Goal: Task Accomplishment & Management: Use online tool/utility

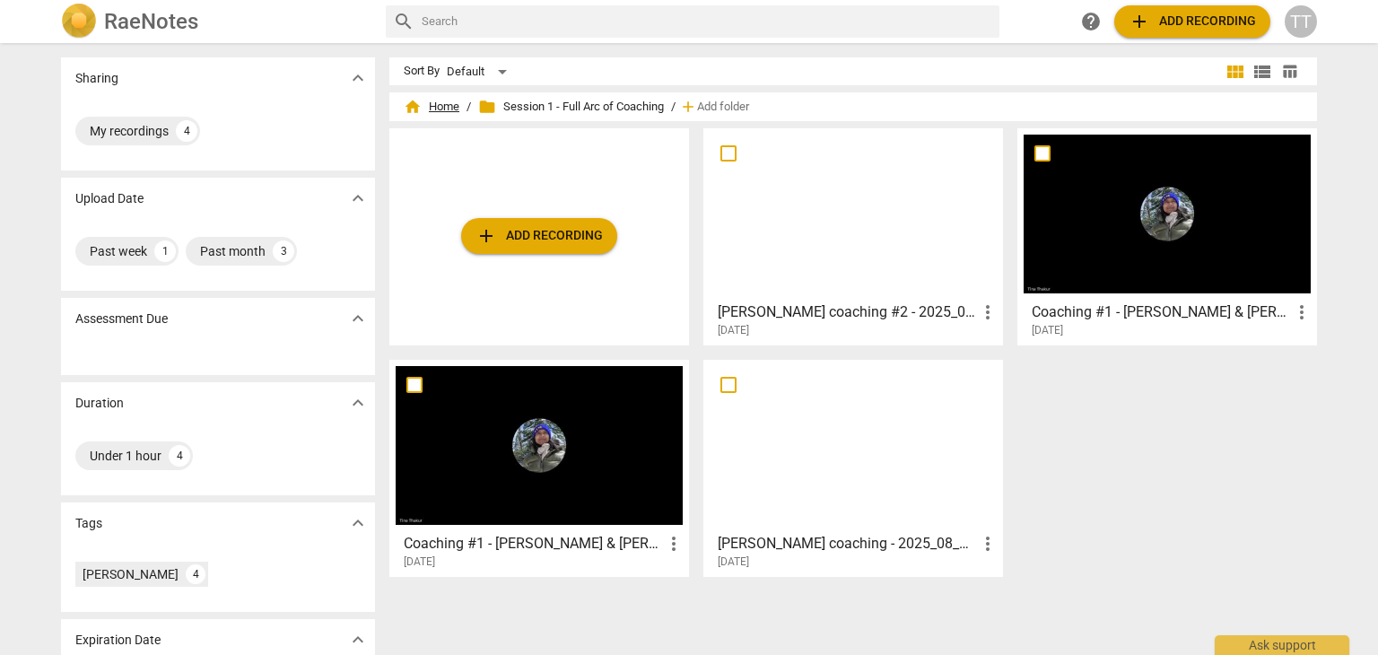
click at [442, 103] on span "home Home" at bounding box center [432, 107] width 56 height 18
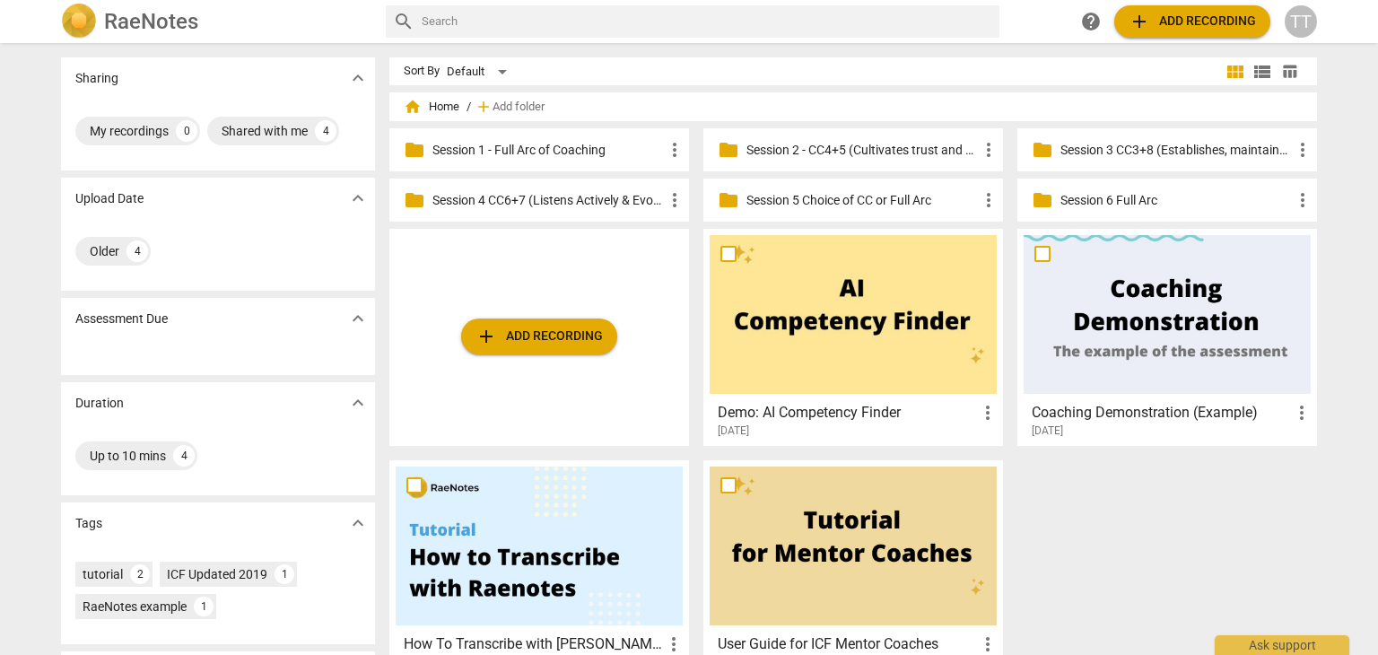
click at [1075, 148] on p "Session 3 CC3+8 (Establishes, maintains agreements & facilitates growth)" at bounding box center [1177, 150] width 232 height 19
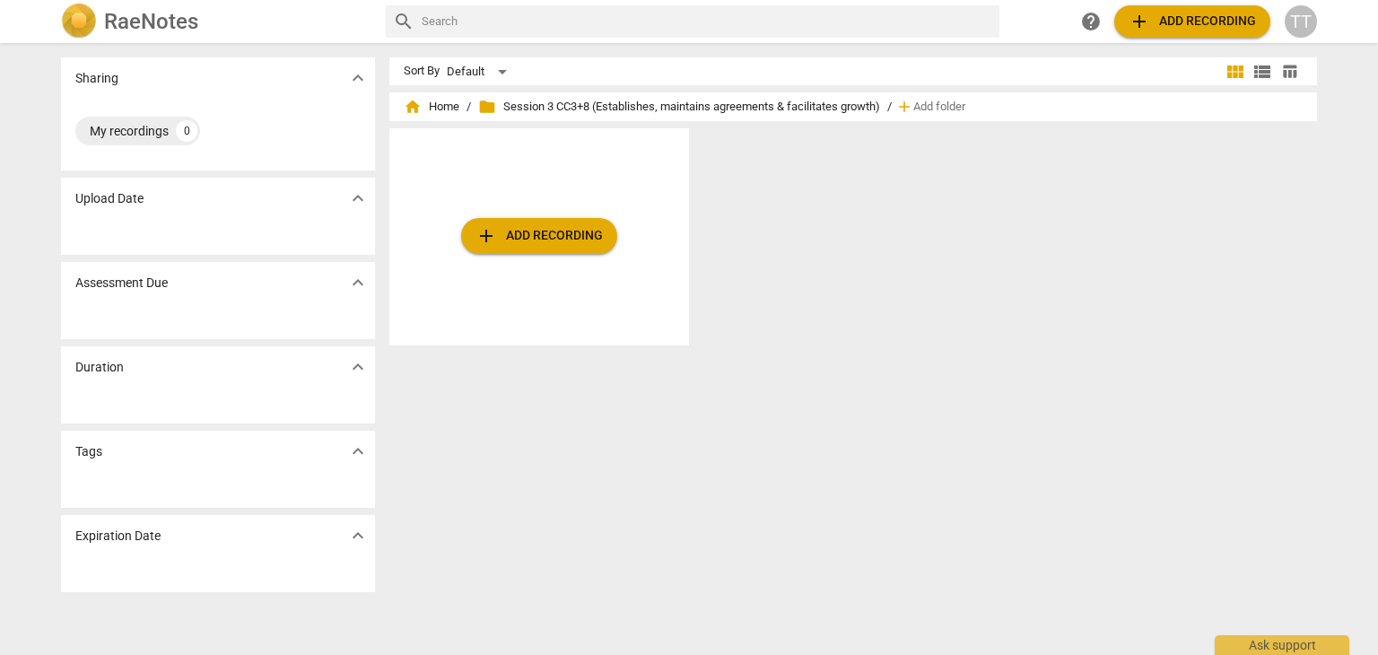
click at [552, 246] on span "add Add recording" at bounding box center [539, 236] width 127 height 22
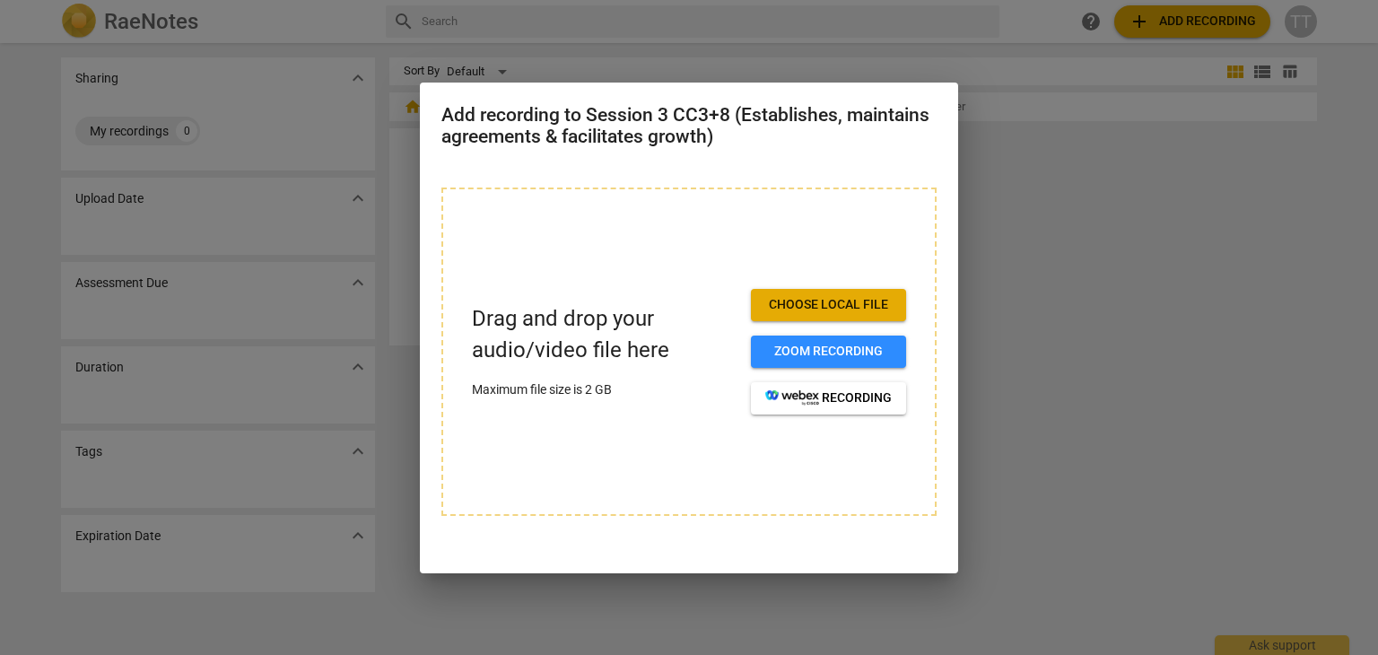
click at [791, 304] on span "Choose local file" at bounding box center [828, 305] width 127 height 18
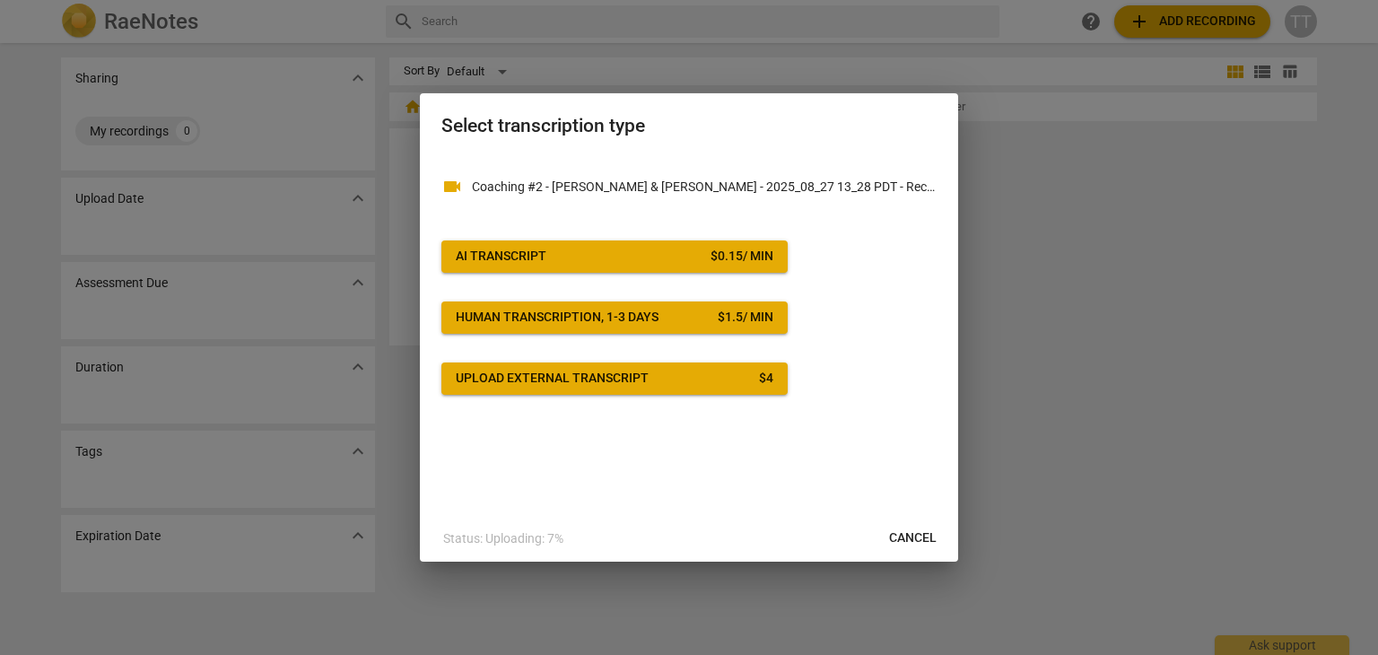
click at [605, 246] on button "AI Transcript $ 0.15 / min" at bounding box center [615, 256] width 346 height 32
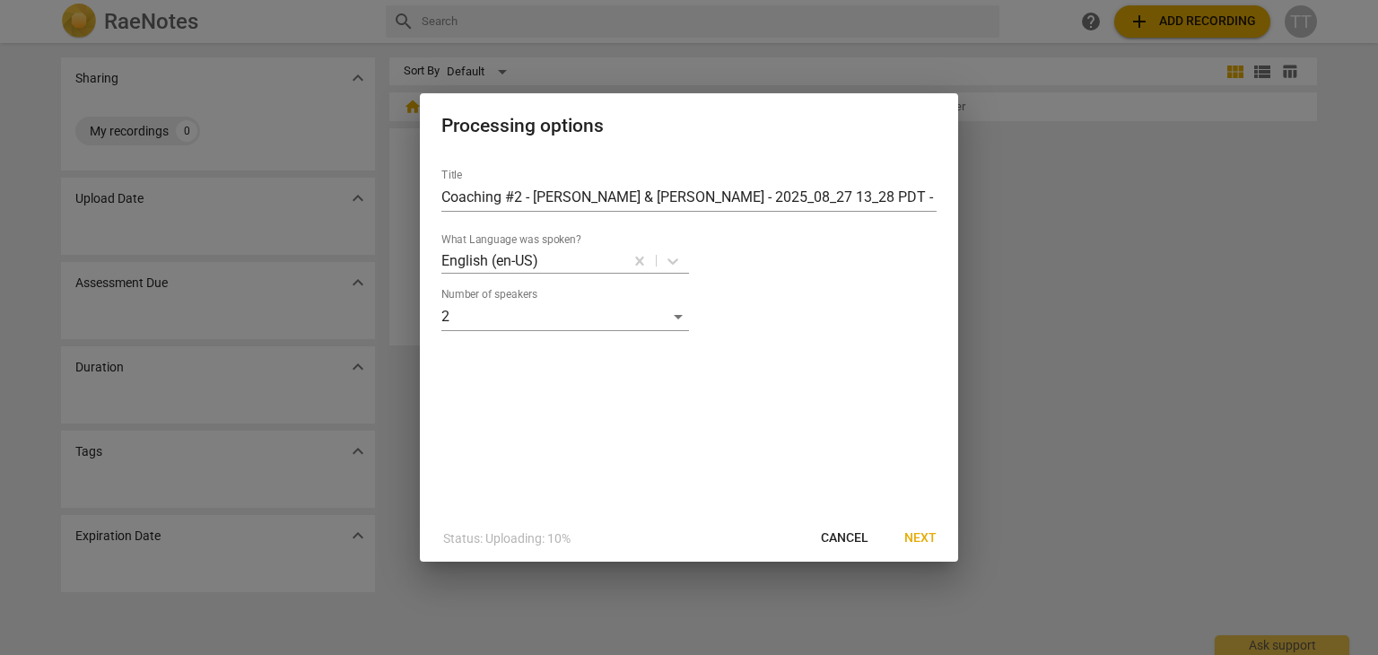
click at [932, 536] on span "Next" at bounding box center [921, 538] width 32 height 18
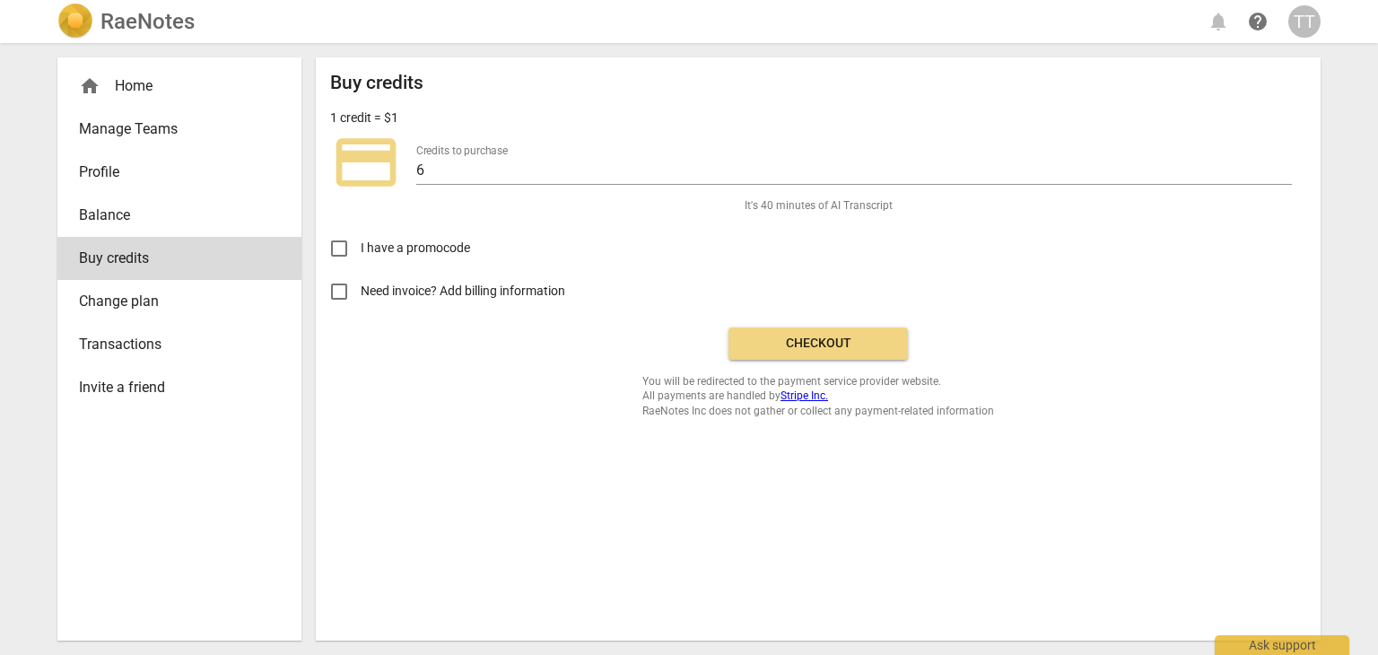
click at [772, 352] on button "Checkout" at bounding box center [818, 344] width 179 height 32
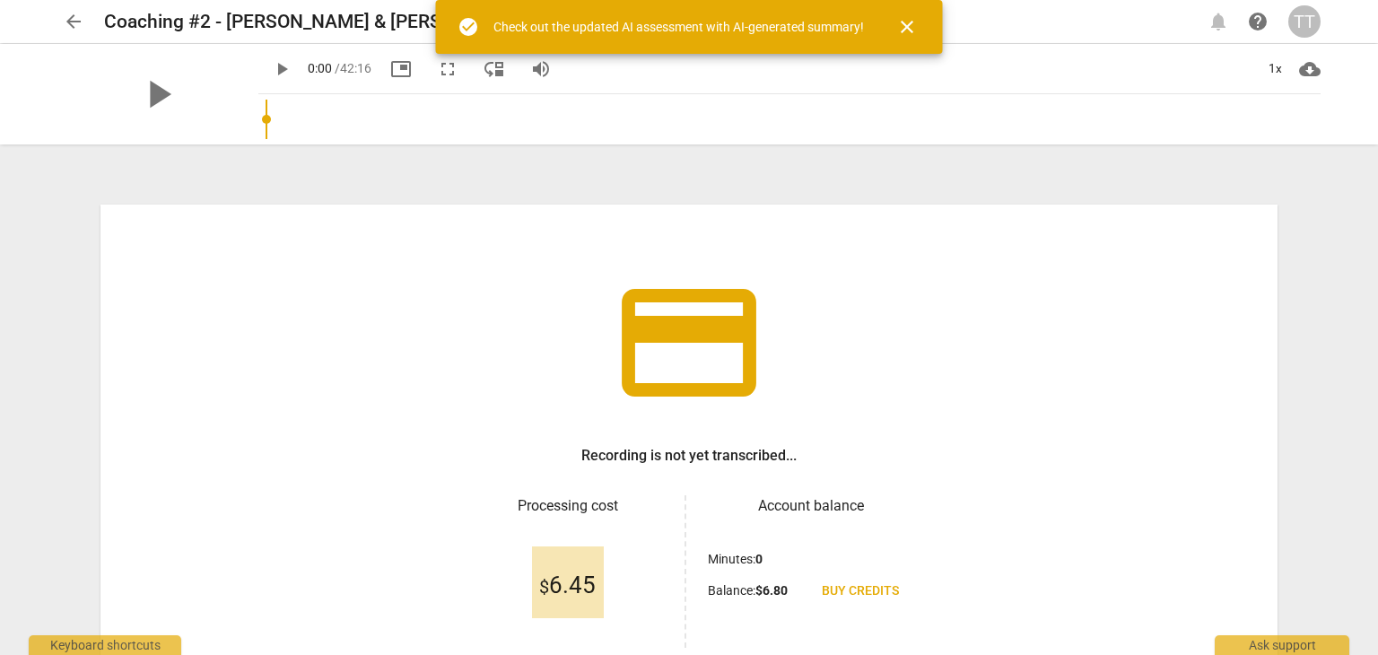
click at [901, 25] on span "close" at bounding box center [907, 27] width 22 height 22
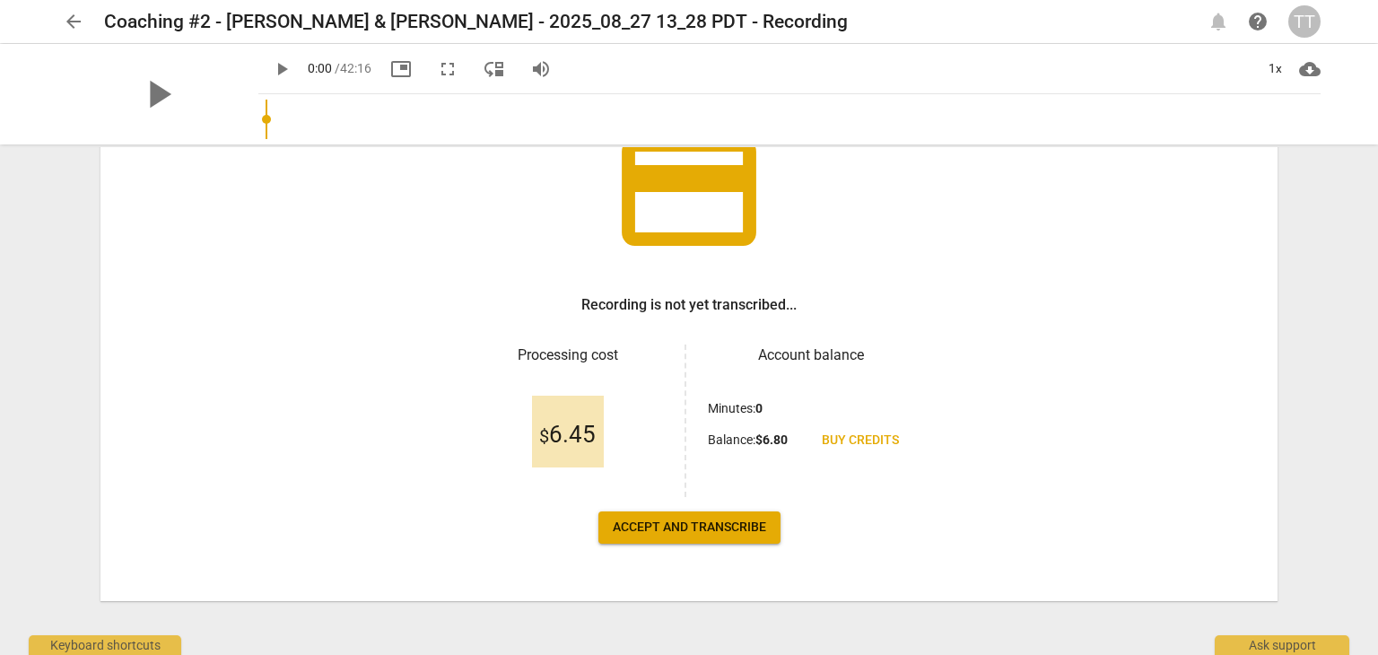
scroll to position [151, 0]
click at [717, 529] on span "Accept and transcribe" at bounding box center [689, 528] width 153 height 18
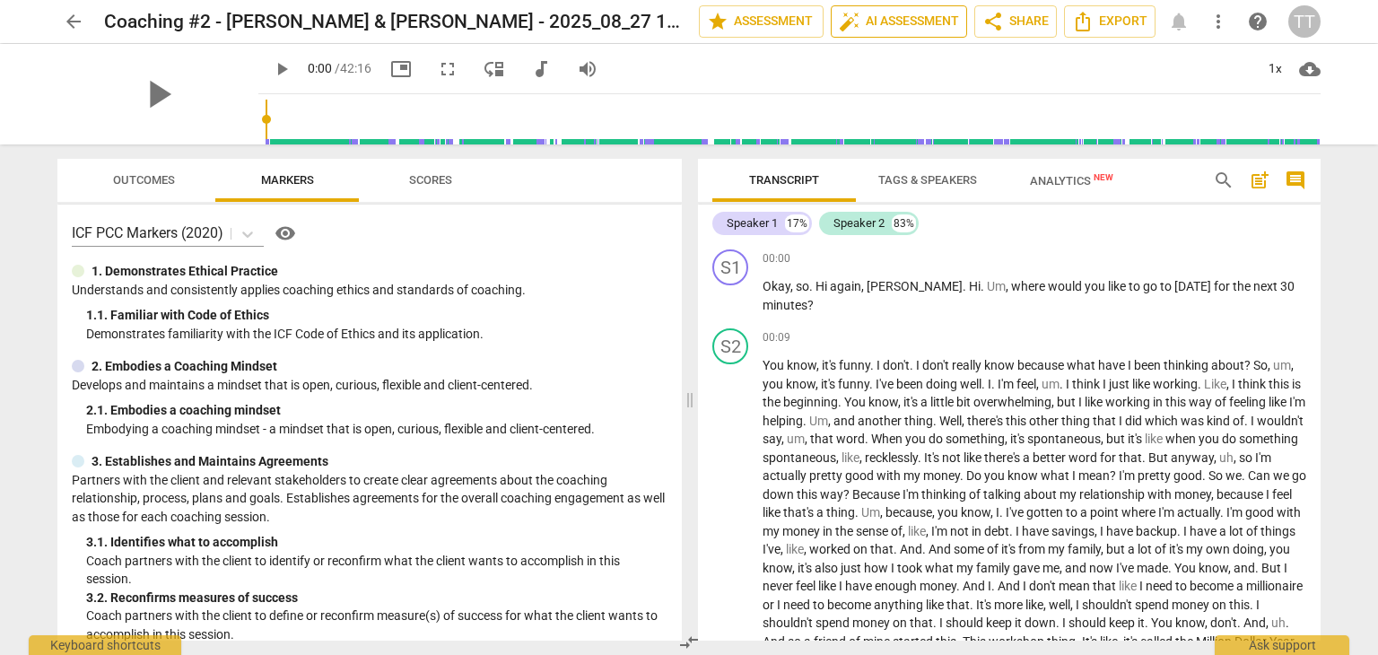
click at [901, 16] on span "auto_fix_high AI Assessment" at bounding box center [899, 22] width 120 height 22
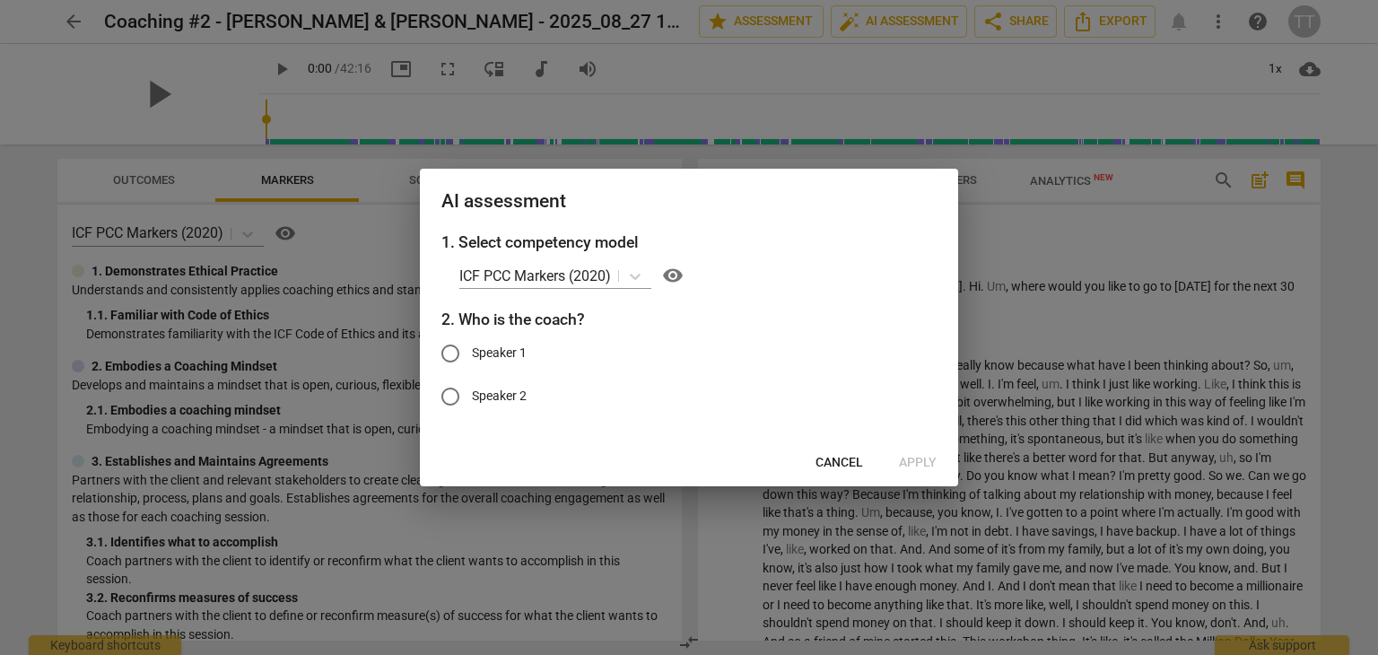
click at [834, 459] on span "Cancel" at bounding box center [840, 463] width 48 height 18
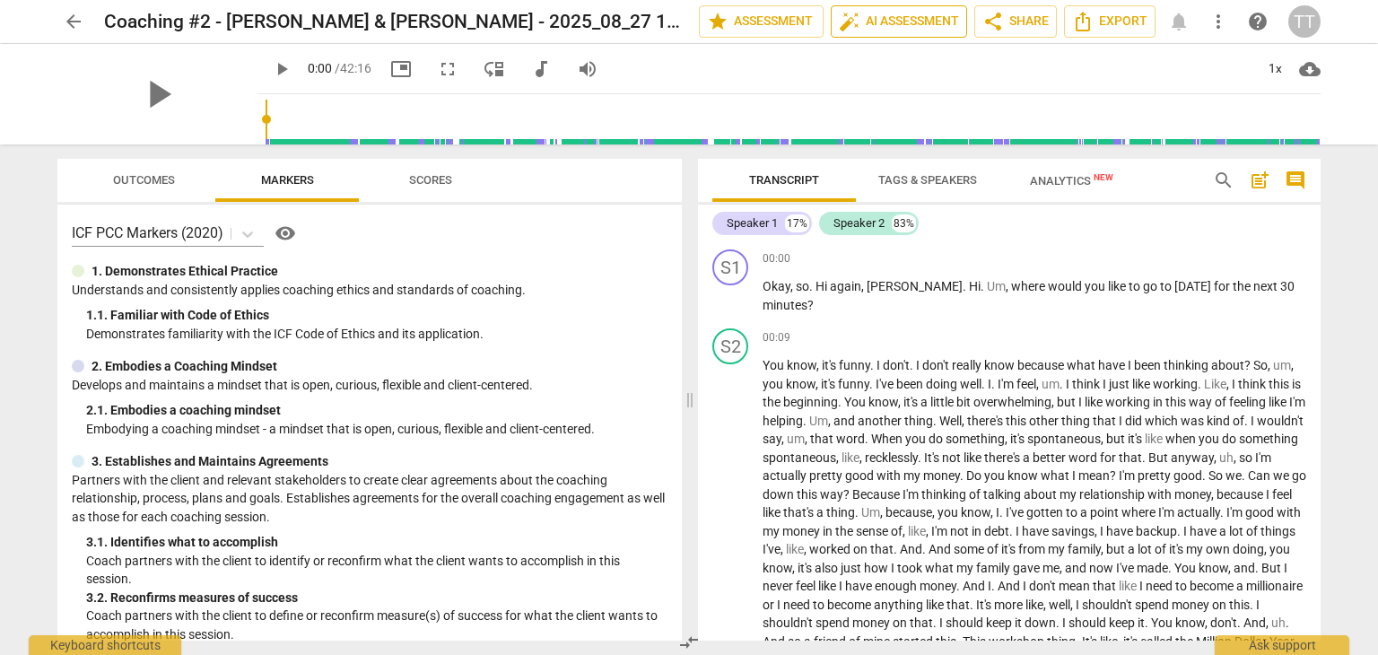
click at [913, 20] on span "auto_fix_high AI Assessment" at bounding box center [899, 22] width 120 height 22
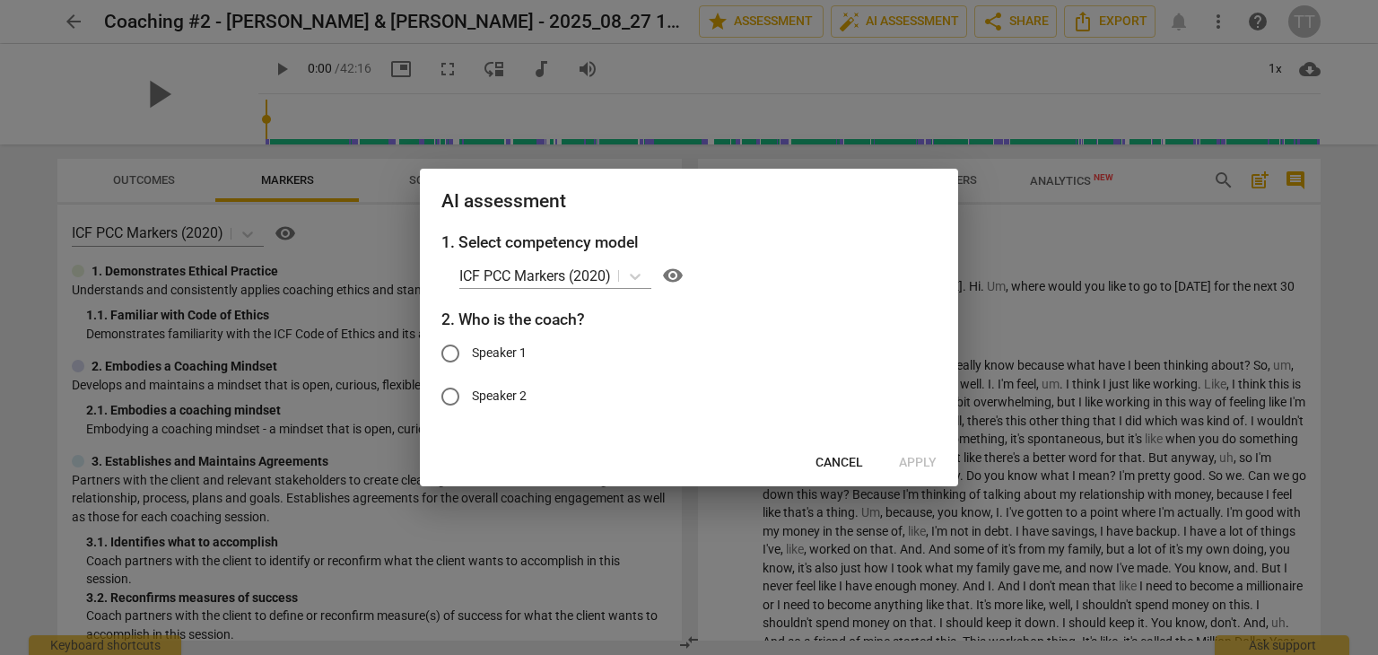
click at [454, 348] on input "Speaker 1" at bounding box center [450, 353] width 43 height 43
radio input "true"
click at [914, 457] on span "Apply" at bounding box center [918, 463] width 38 height 18
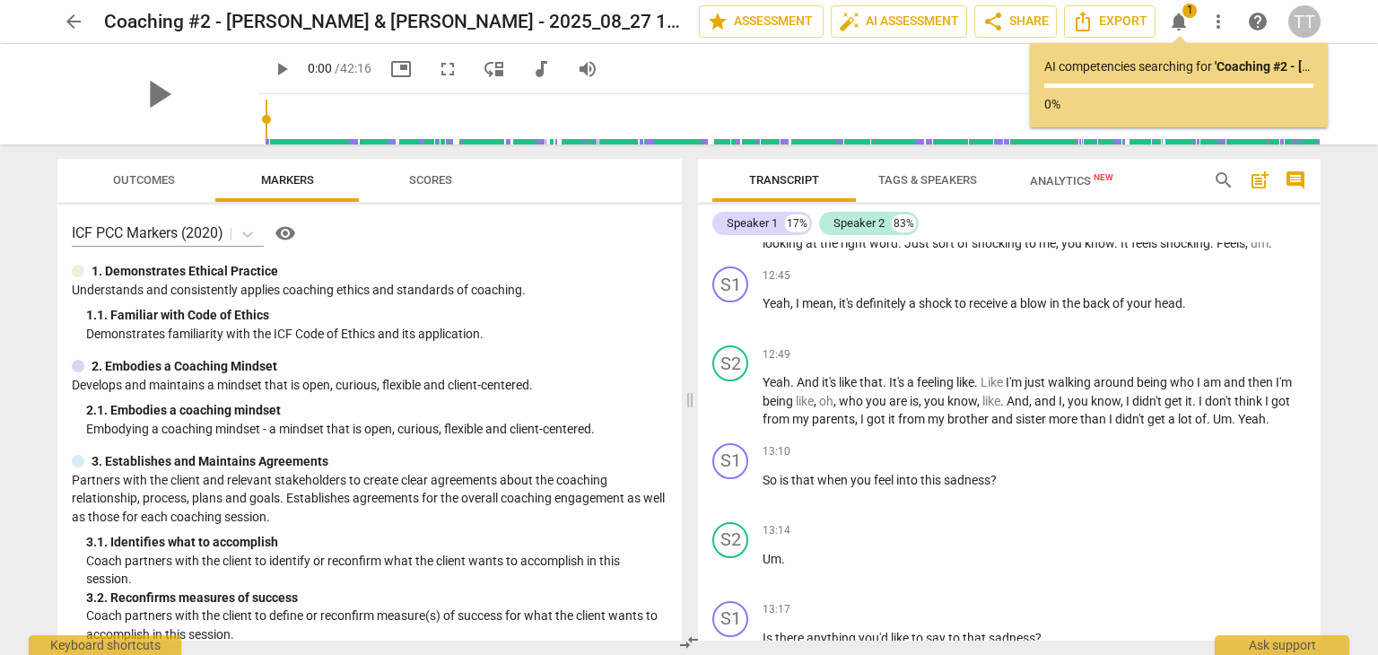
click at [901, 426] on span "from" at bounding box center [913, 419] width 30 height 14
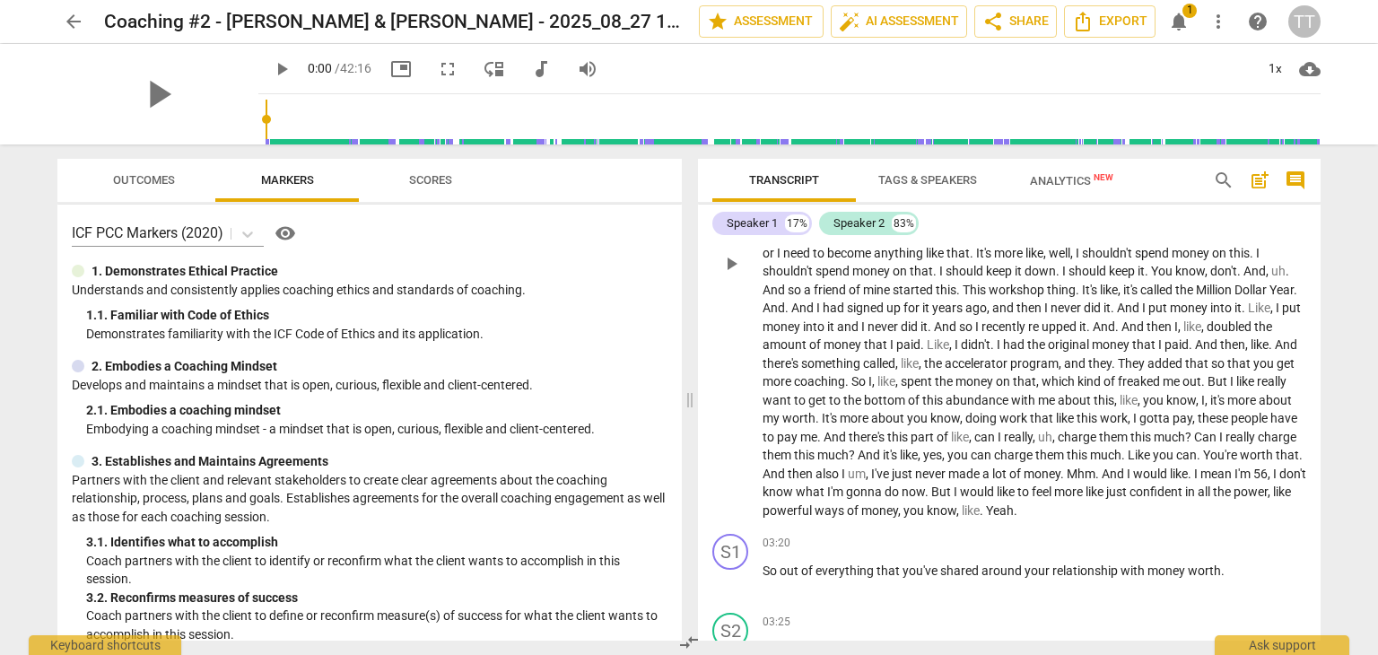
scroll to position [0, 0]
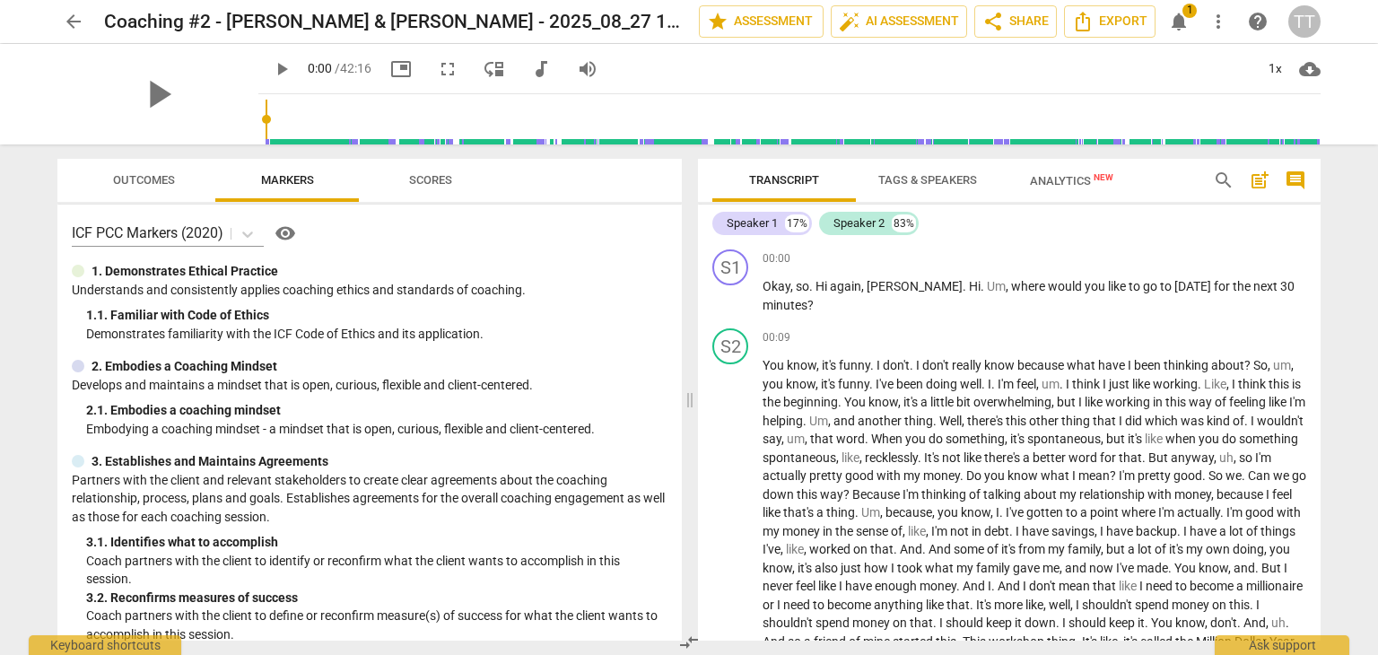
click at [1035, 160] on button "Analytics New" at bounding box center [1072, 180] width 144 height 43
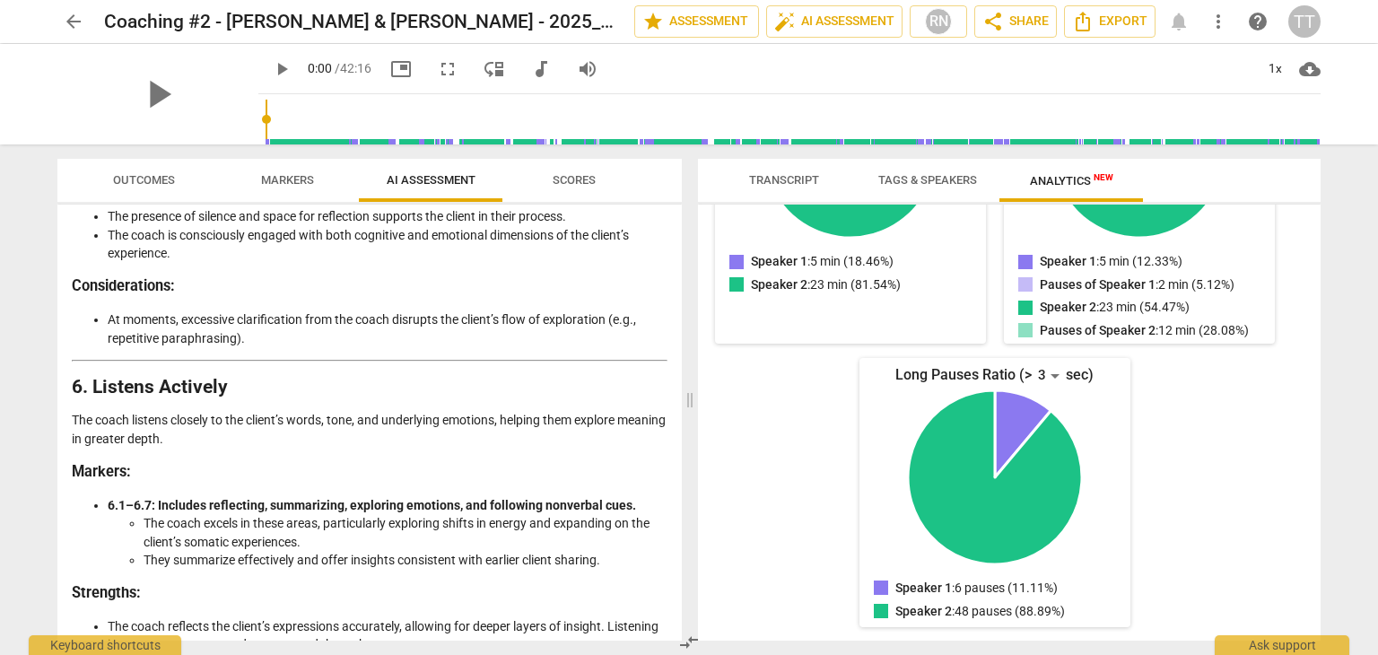
scroll to position [2747, 0]
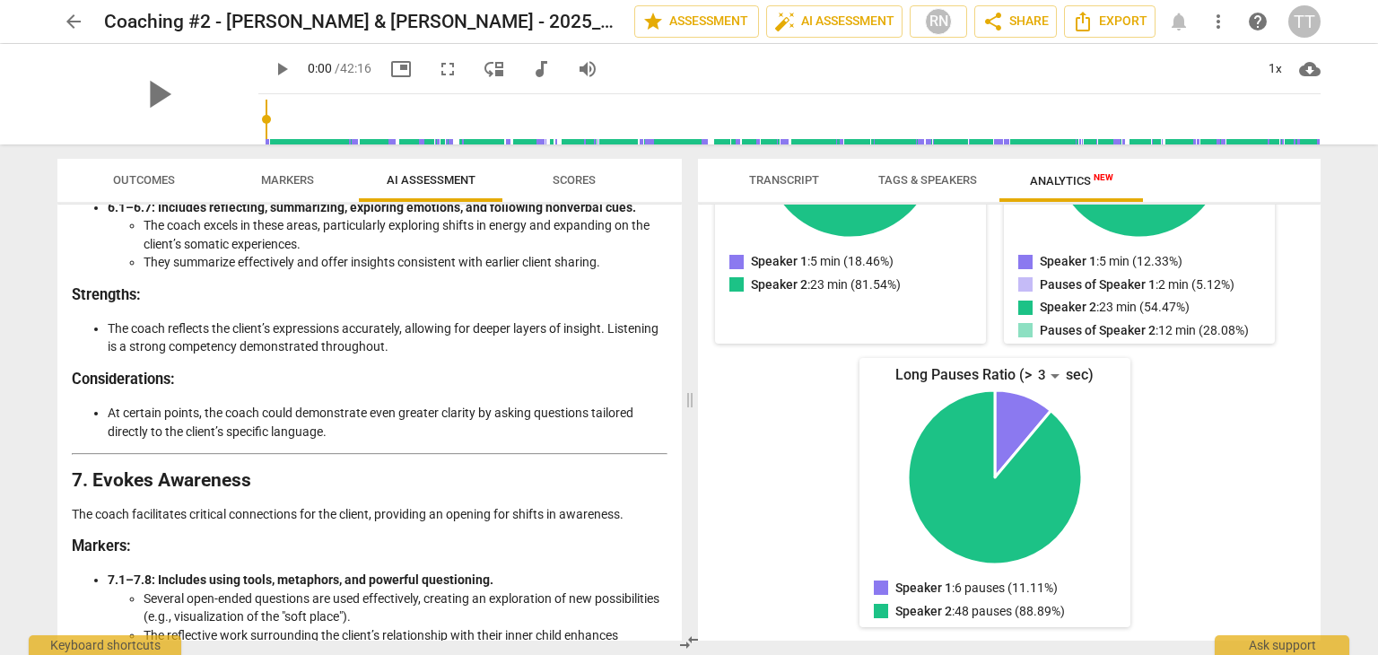
click at [73, 22] on span "arrow_back" at bounding box center [74, 22] width 22 height 22
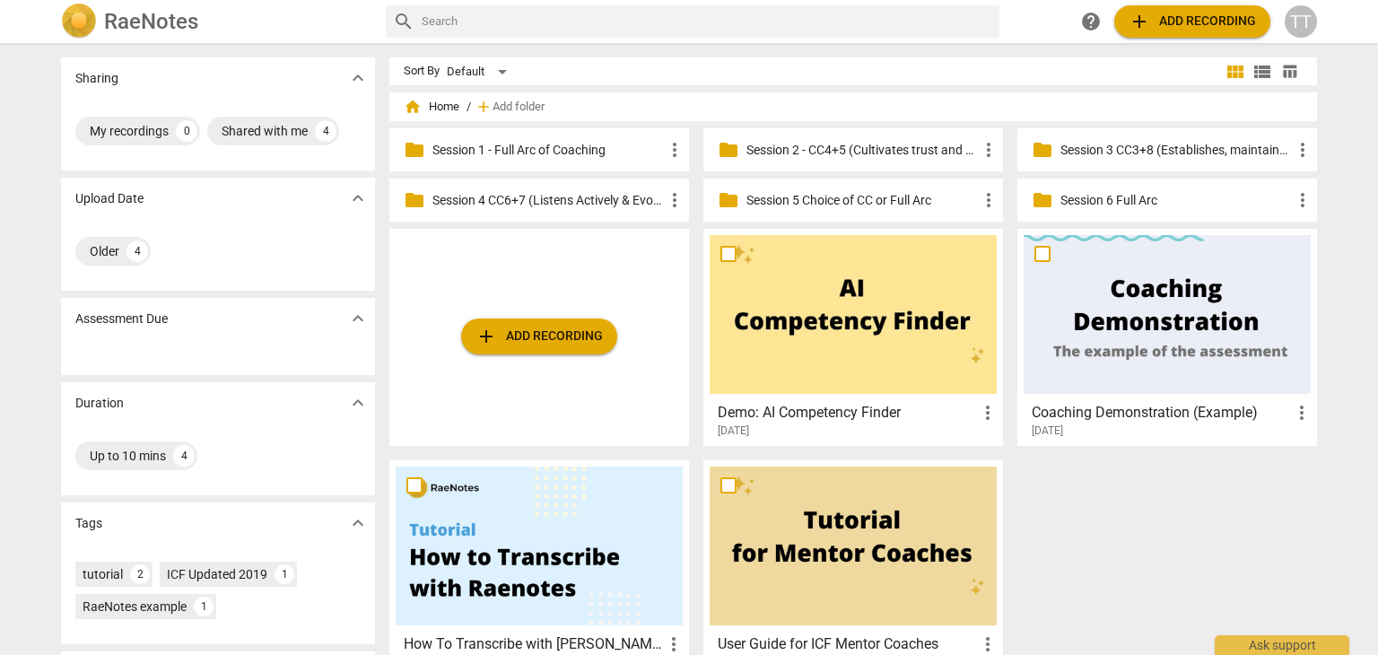
click at [1142, 162] on div "folder Session 3 CC3+8 (Establishes, maintains agreements & facilitates growth)…" at bounding box center [1168, 149] width 300 height 43
click at [1117, 153] on p "Session 3 CC3+8 (Establishes, maintains agreements & facilitates growth)" at bounding box center [1177, 150] width 232 height 19
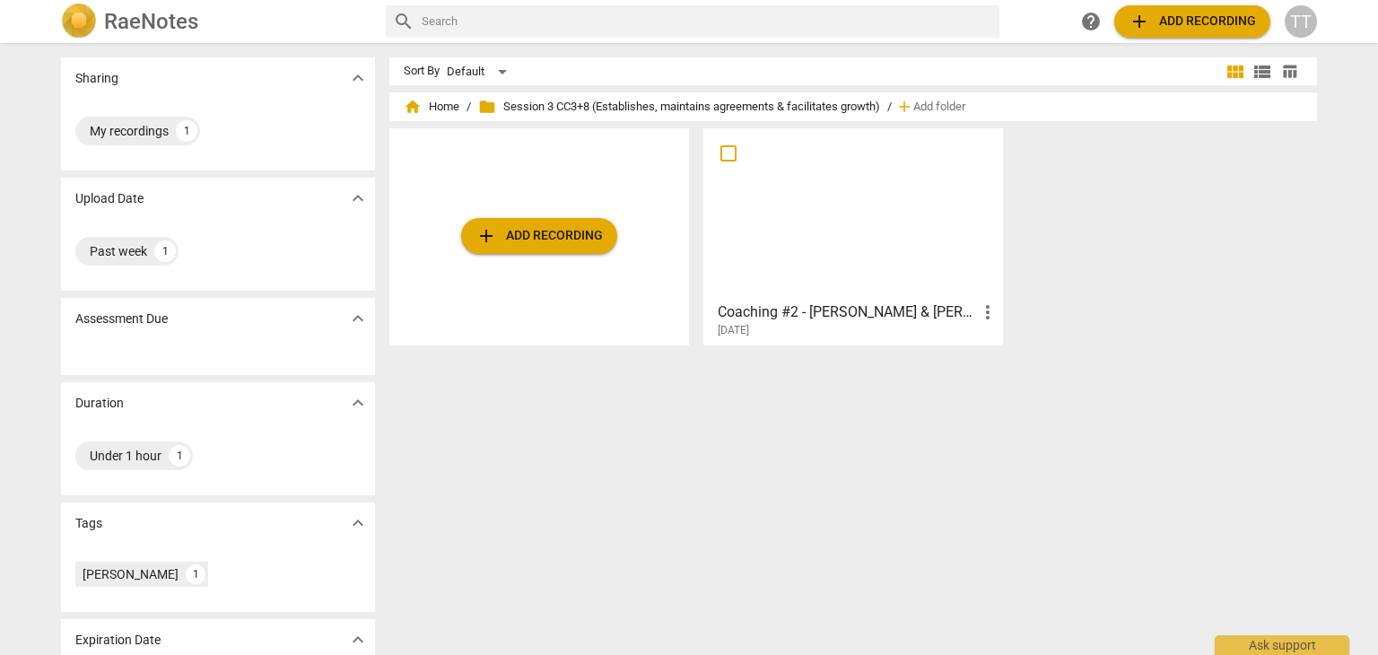
click at [749, 336] on span "[DATE]" at bounding box center [733, 330] width 31 height 15
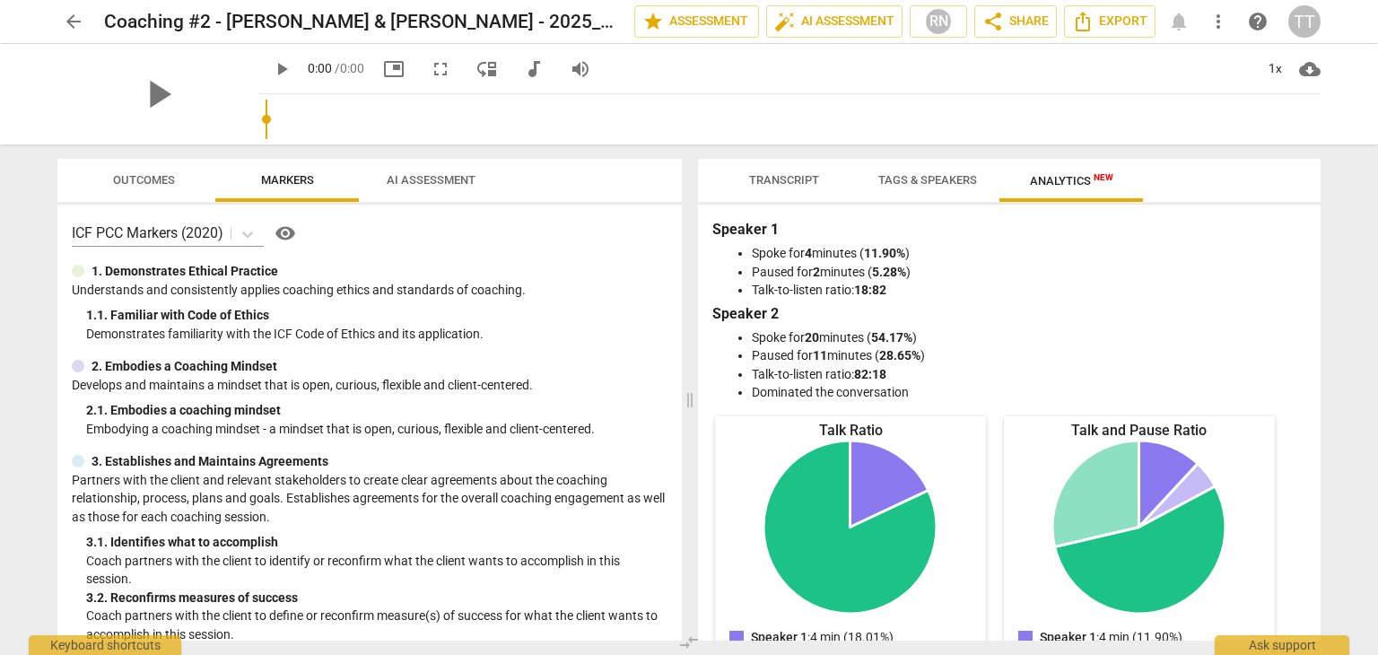
click at [422, 173] on span "AI Assessment" at bounding box center [431, 179] width 89 height 13
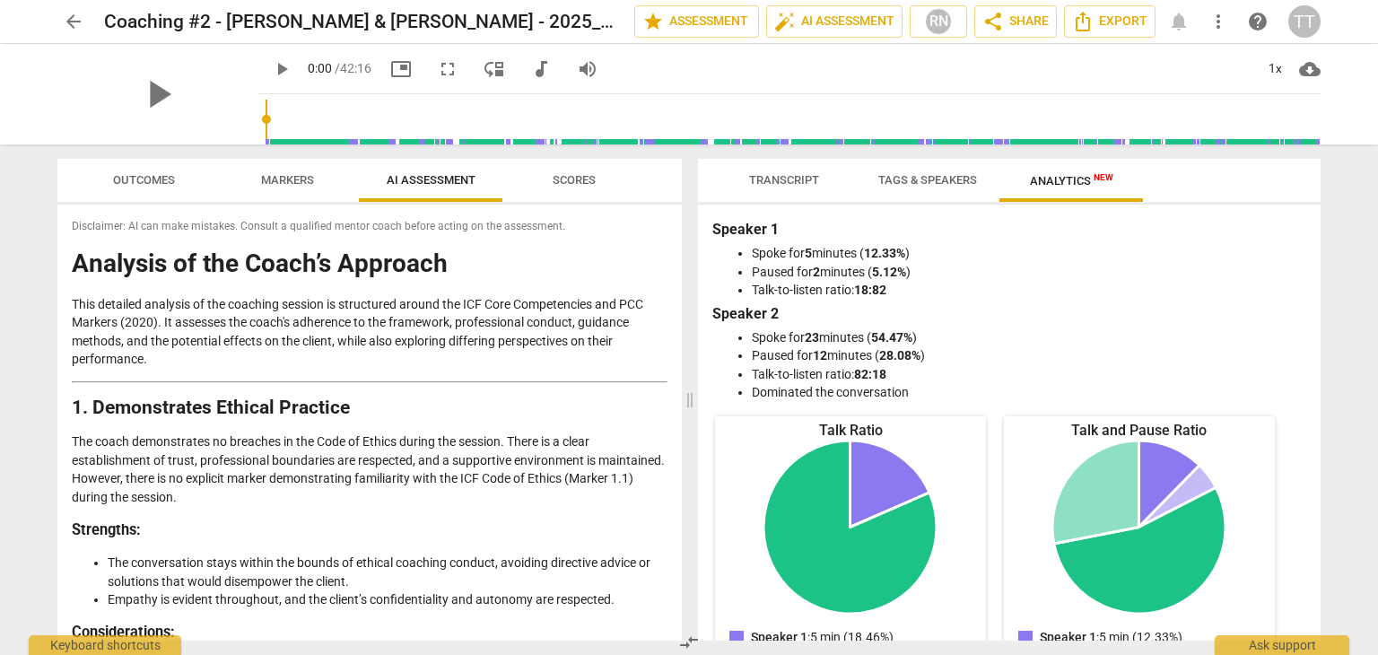
click at [71, 23] on span "arrow_back" at bounding box center [74, 22] width 22 height 22
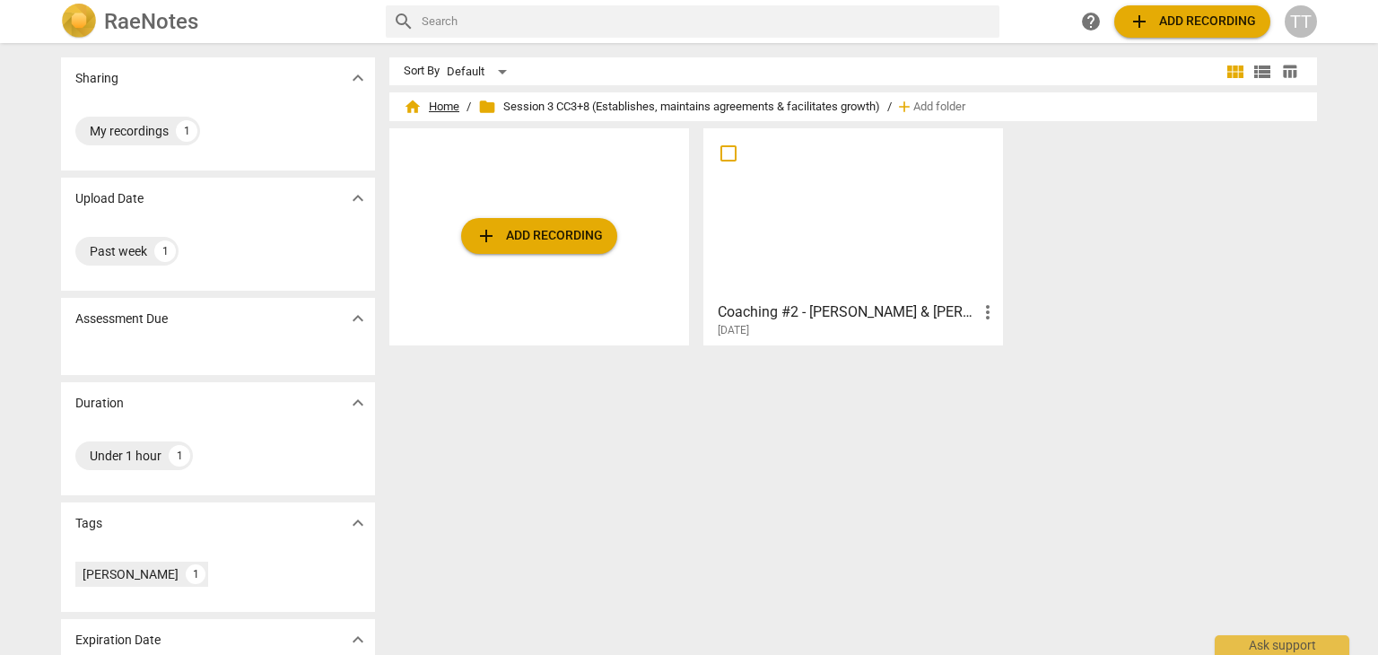
click at [432, 108] on span "home Home" at bounding box center [432, 107] width 56 height 18
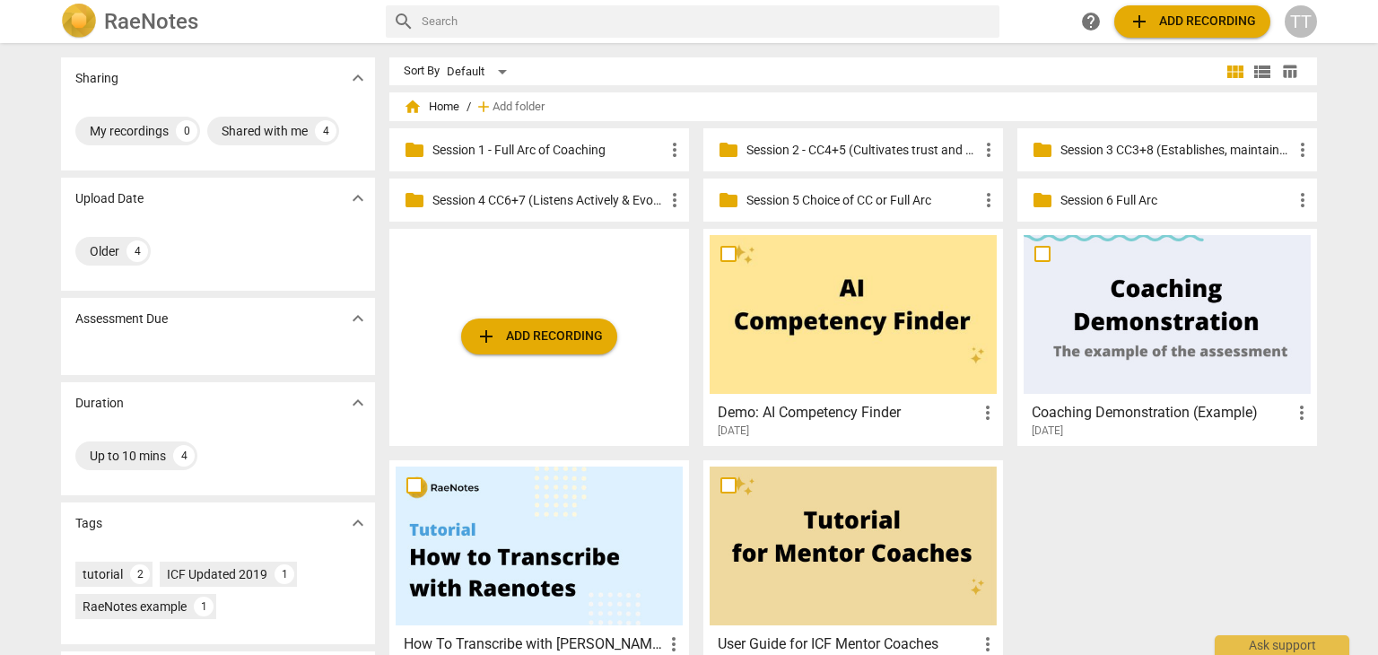
click at [513, 155] on p "Session 1 - Full Arc of Coaching" at bounding box center [549, 150] width 232 height 19
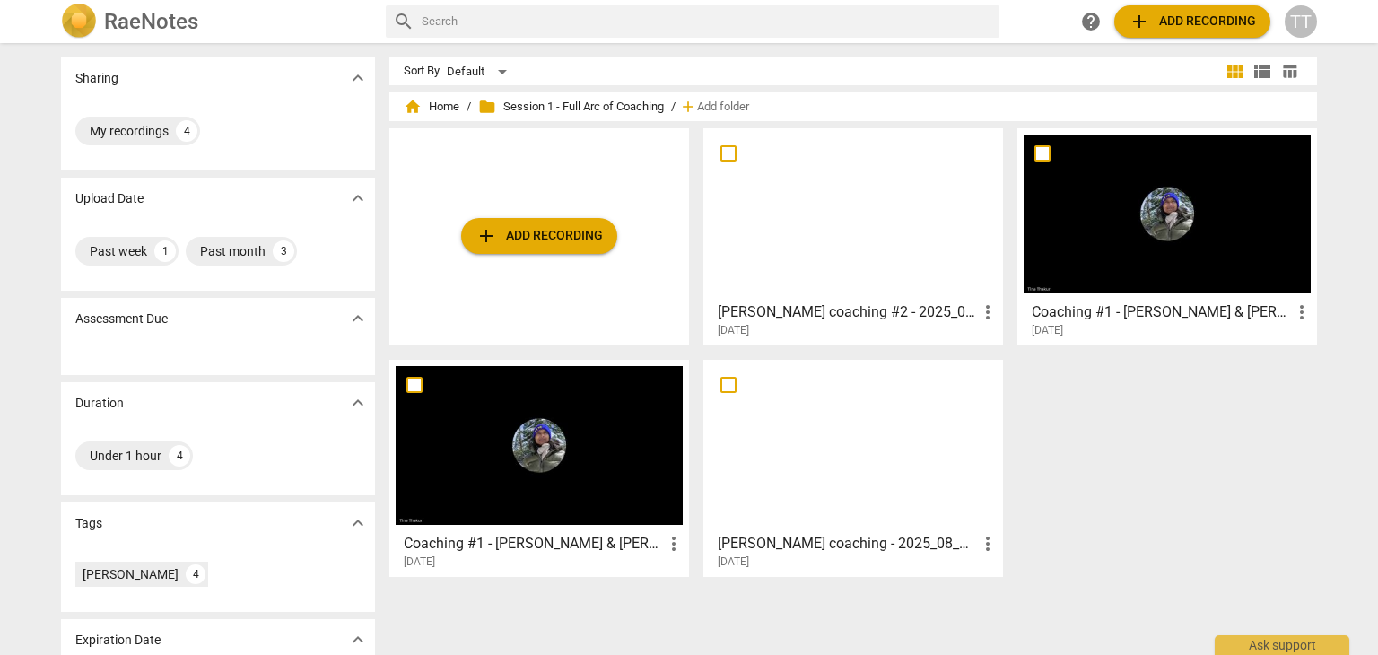
click at [522, 550] on h3 "Coaching #1 - [PERSON_NAME] & [PERSON_NAME] - 2025_08_13 13_31 PDT - Recording" at bounding box center [533, 544] width 259 height 22
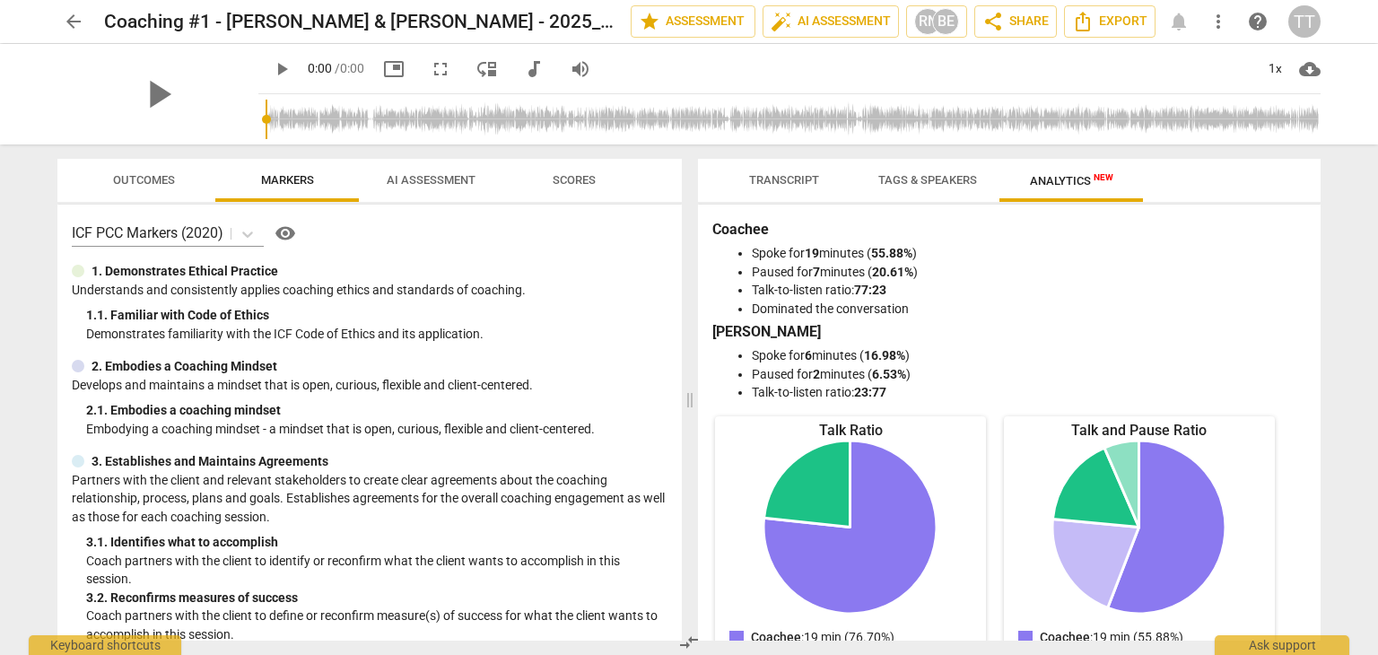
click at [427, 187] on span "AI Assessment" at bounding box center [431, 181] width 132 height 24
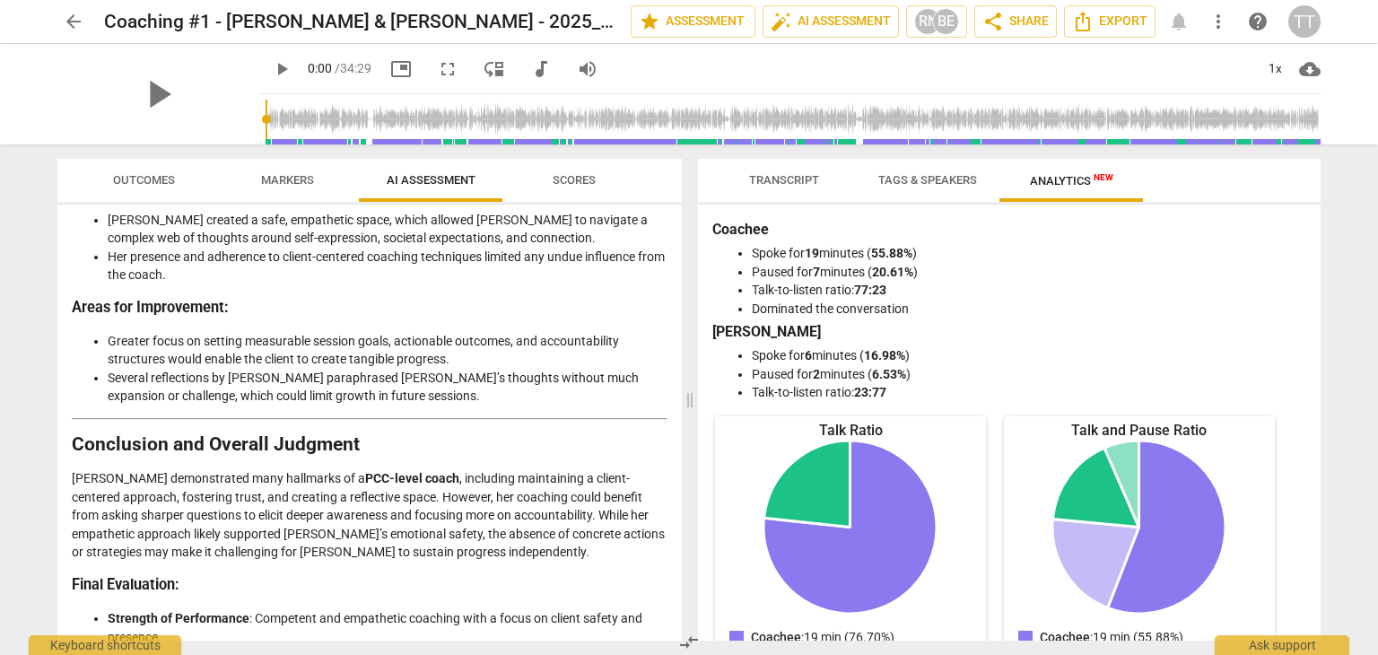
scroll to position [3769, 0]
